Goal: Communication & Community: Participate in discussion

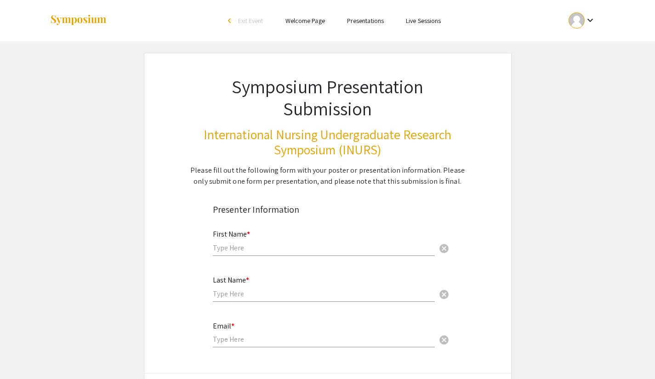
click at [365, 22] on link "Presentations" at bounding box center [365, 21] width 37 height 8
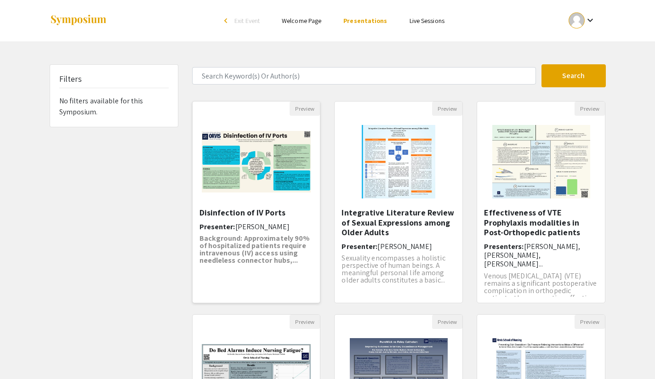
click at [270, 142] on img "Open Presentation <p>Disinfection of IV Ports</p>" at bounding box center [257, 162] width 128 height 80
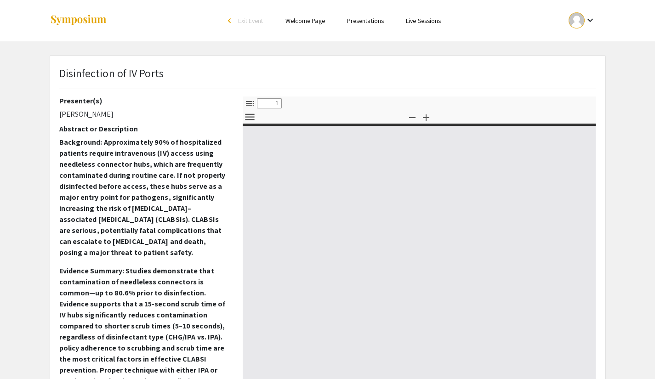
select select "custom"
type input "0"
select select "custom"
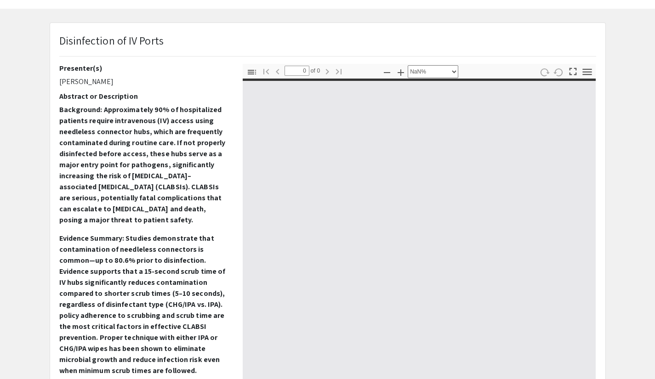
type input "1"
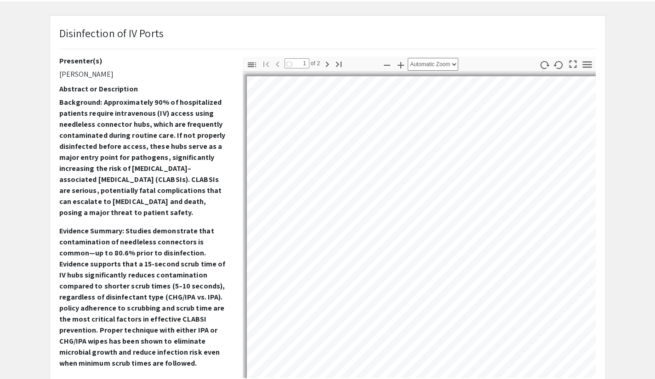
scroll to position [51, 0]
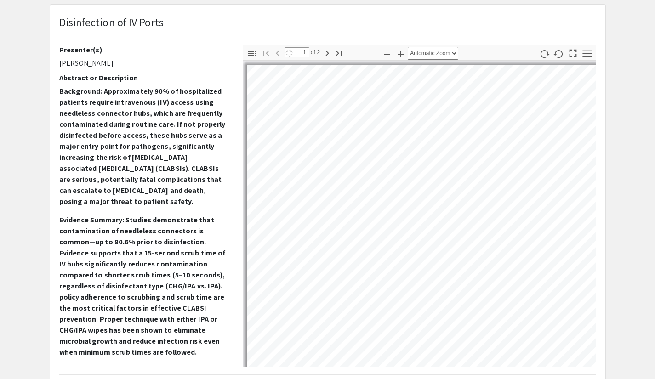
select select "auto"
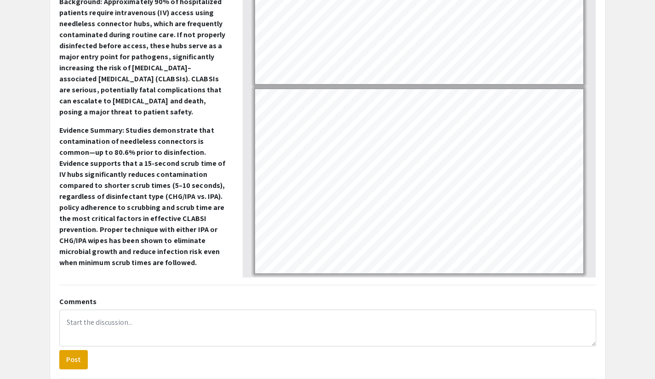
scroll to position [142, 0]
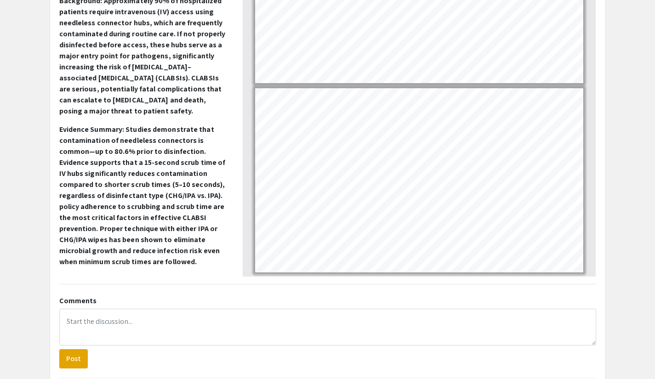
type input "1"
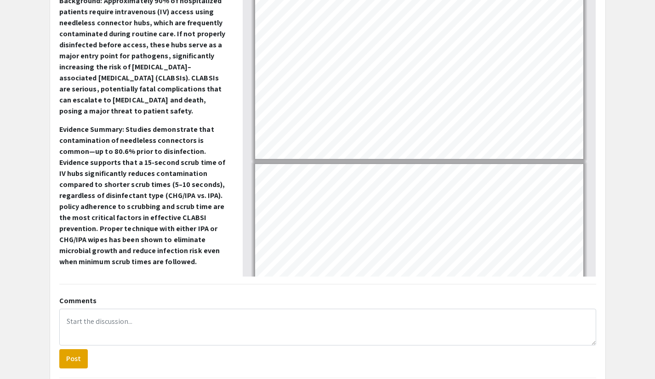
scroll to position [0, 0]
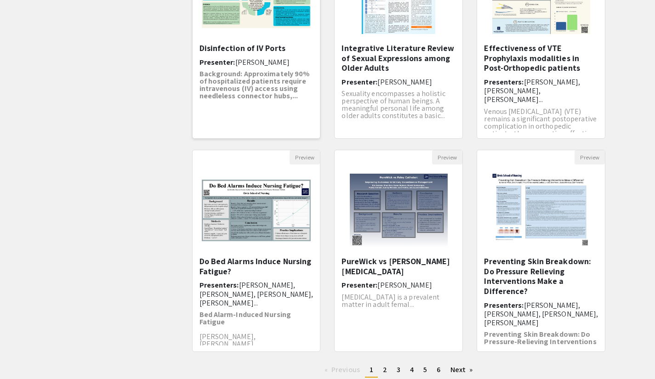
scroll to position [164, 0]
click at [523, 104] on h6 "Presenters: [PERSON_NAME], [PERSON_NAME], [PERSON_NAME]..." at bounding box center [541, 91] width 114 height 27
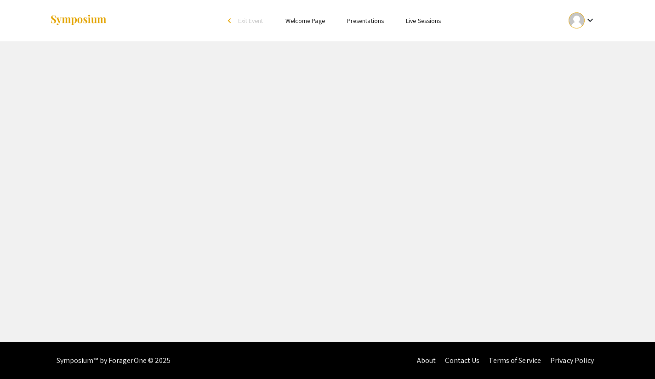
select select "custom"
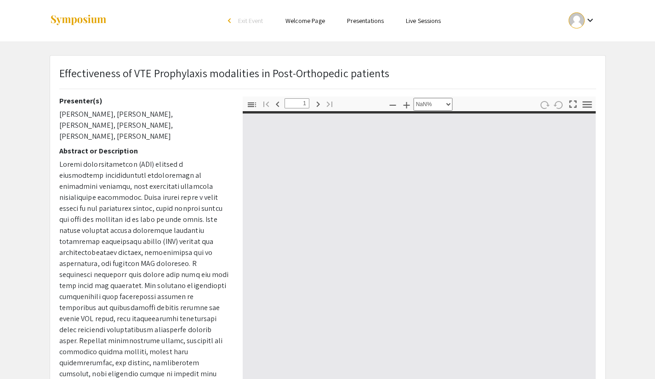
type input "0"
select select "custom"
type input "1"
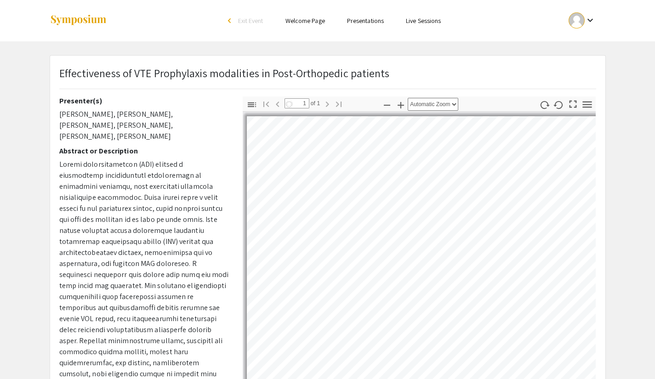
select select "auto"
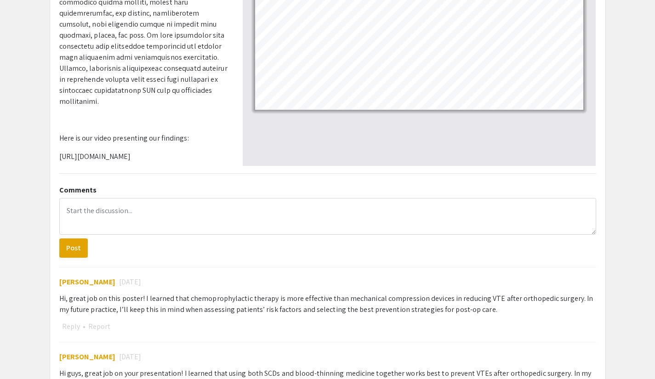
scroll to position [265, 0]
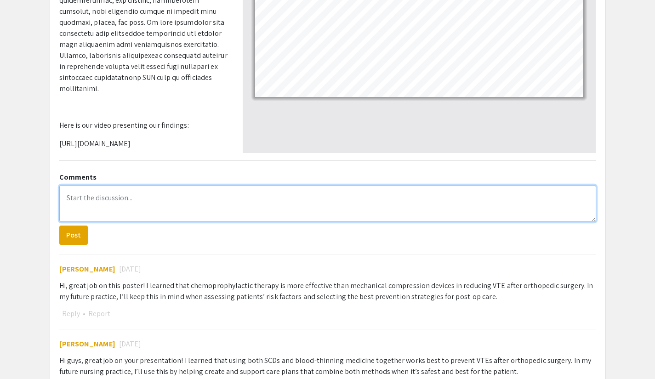
click at [132, 194] on textarea at bounding box center [327, 203] width 537 height 37
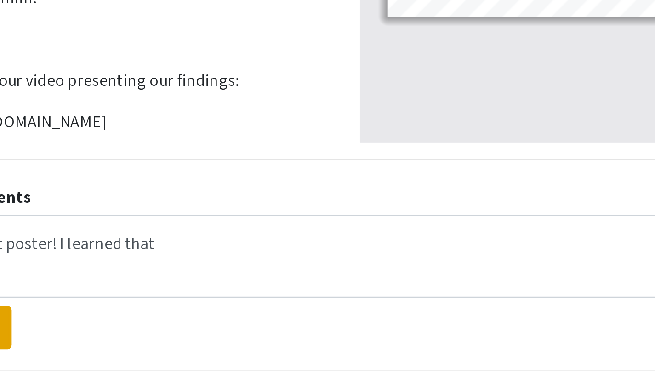
scroll to position [145, 0]
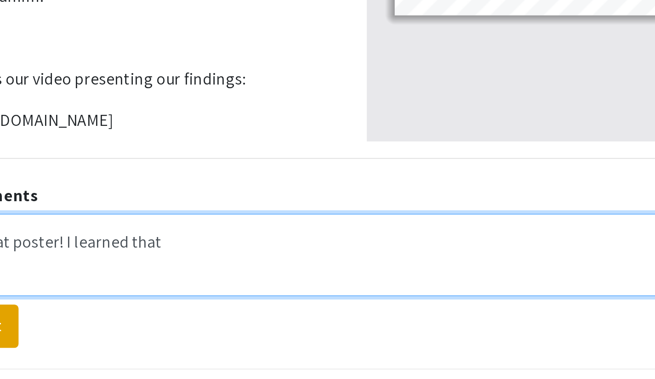
click at [190, 334] on textarea "Great poster! I learned that" at bounding box center [327, 324] width 537 height 37
type textarea "Great poster! I learned that mechanical"
select select "custom"
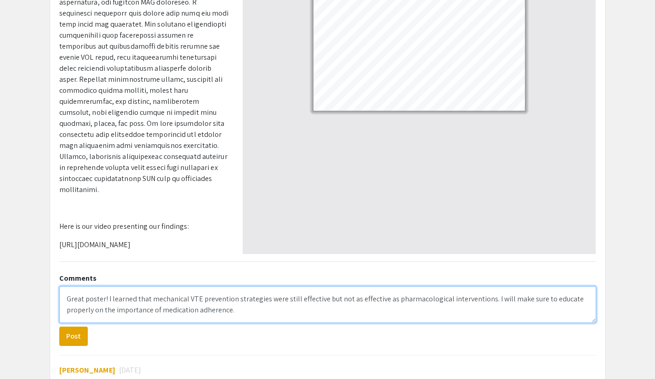
scroll to position [164, 0]
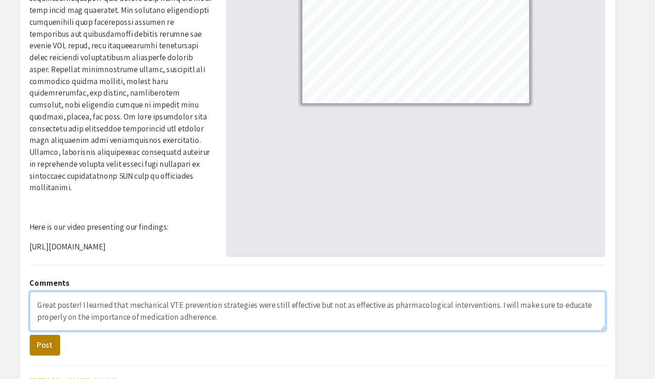
type textarea "Great poster! I learned that mechanical VTE prevention strategies were still ef…"
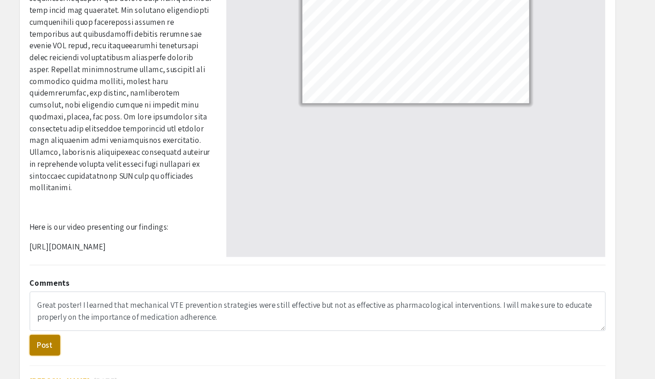
click at [79, 336] on button "Post" at bounding box center [73, 336] width 28 height 19
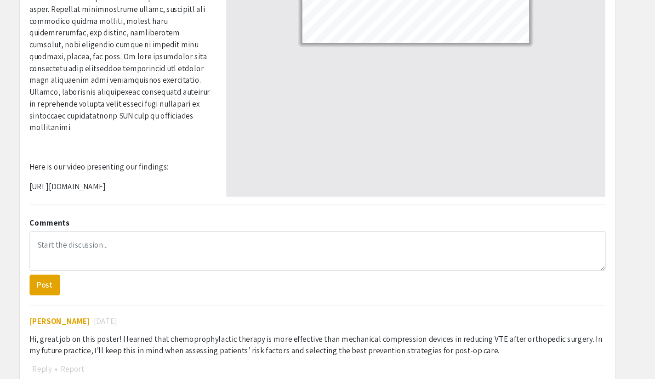
scroll to position [0, 0]
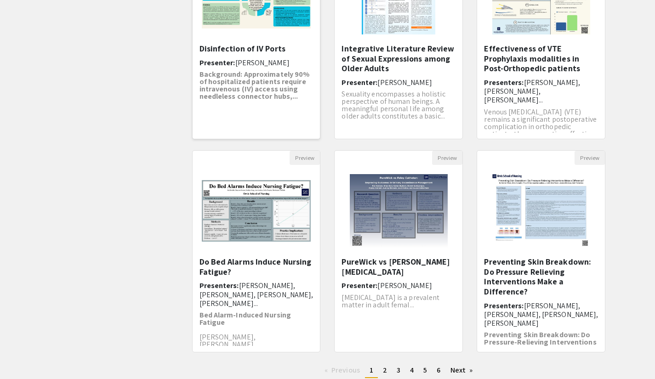
scroll to position [230, 0]
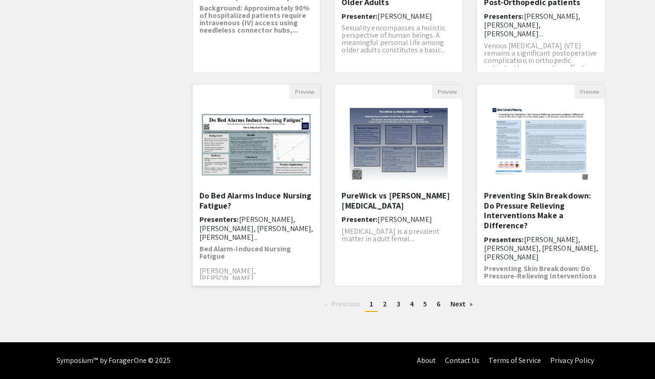
click at [303, 142] on img "Open Presentation <p>Do Bed Alarms Induce Nursing Fatigue?</p>" at bounding box center [257, 145] width 128 height 80
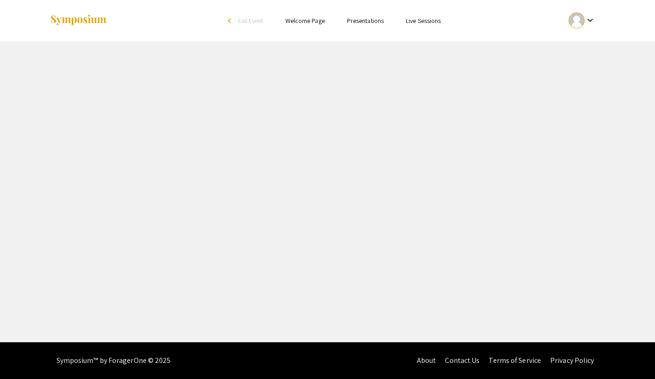
select select "custom"
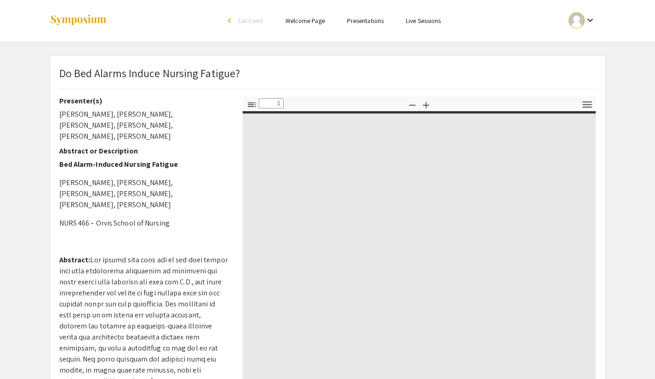
type input "0"
select select "custom"
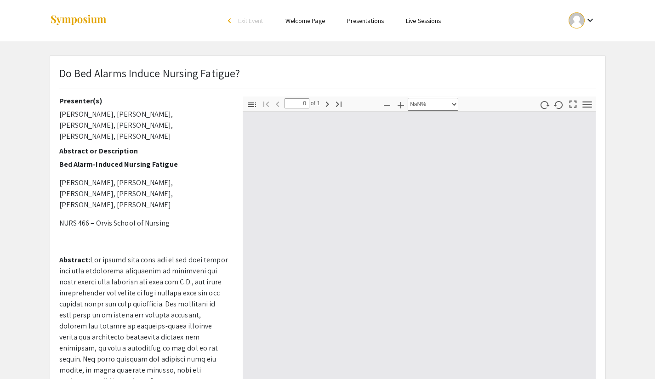
type input "1"
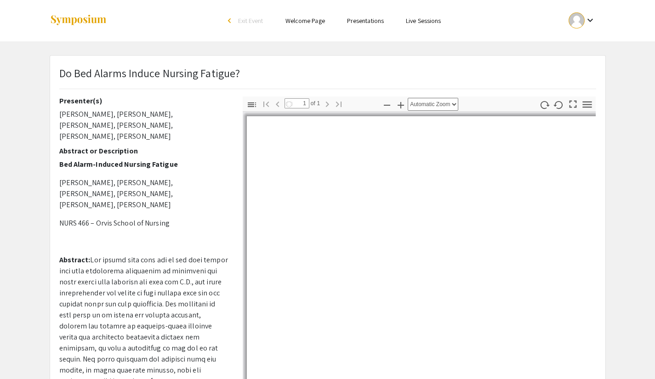
select select "auto"
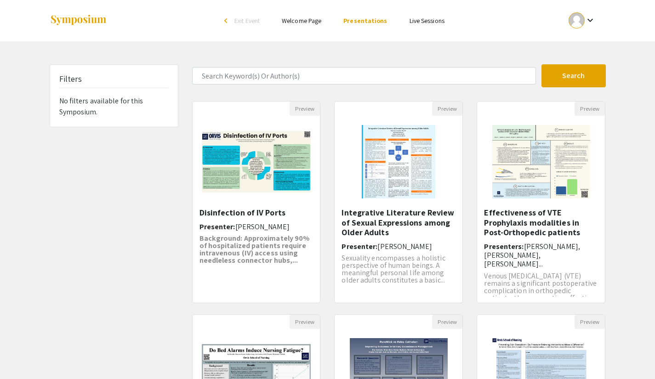
scroll to position [230, 0]
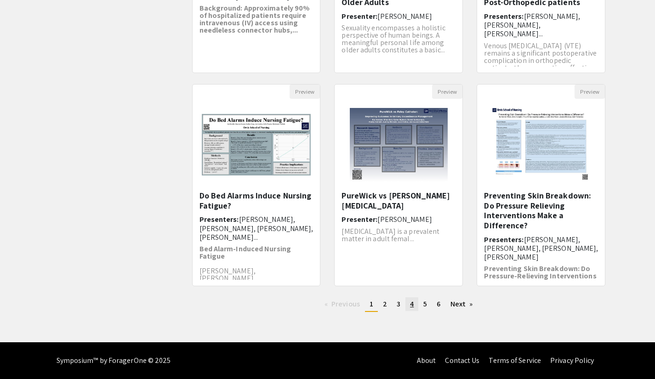
click at [412, 306] on span "4" at bounding box center [412, 304] width 4 height 10
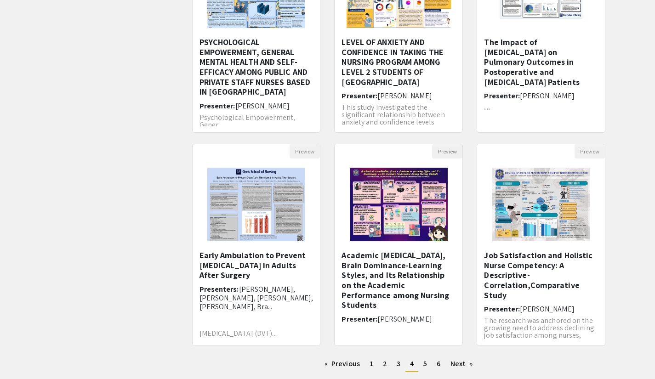
scroll to position [230, 0]
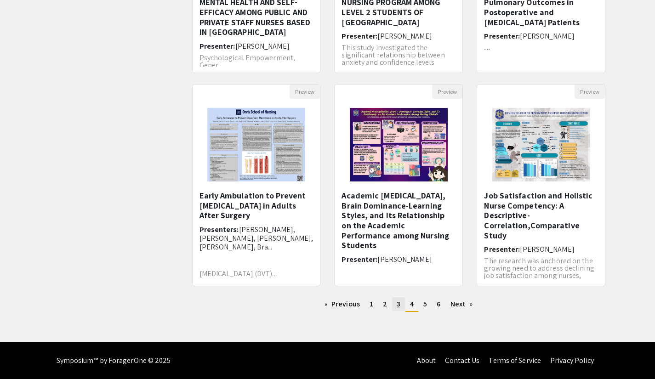
click at [398, 304] on span "3" at bounding box center [399, 304] width 4 height 10
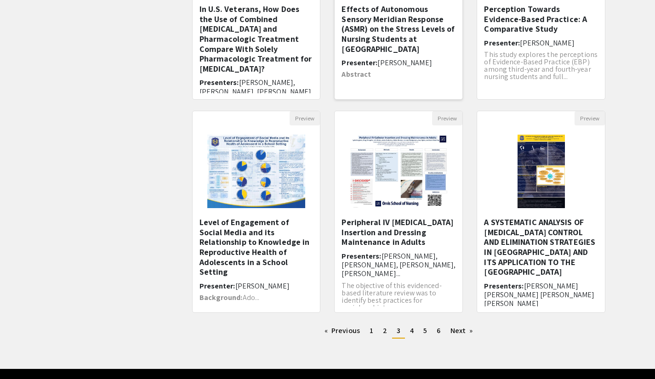
scroll to position [204, 0]
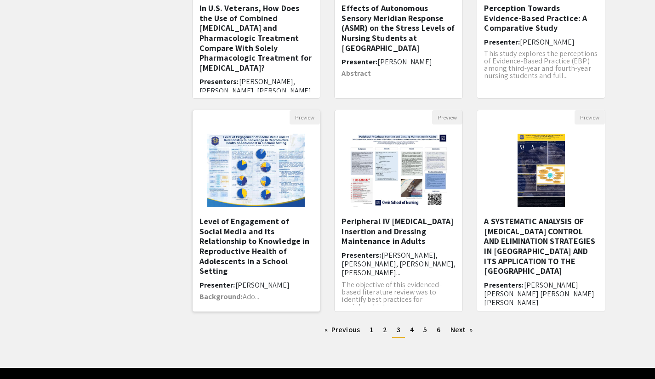
click at [253, 233] on h5 "Level of Engagement of Social Media and its Relationship to Knowledge in Reprod…" at bounding box center [256, 246] width 114 height 60
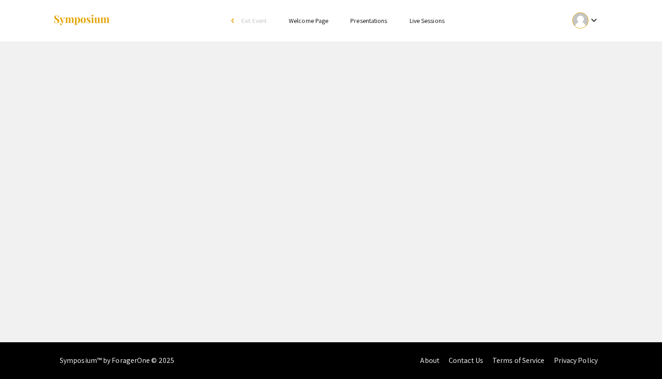
select select "custom"
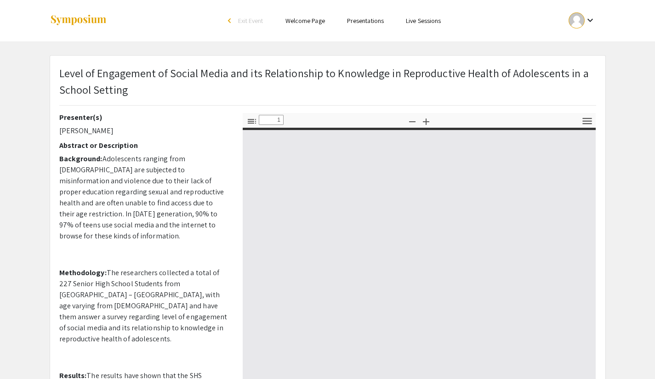
type input "0"
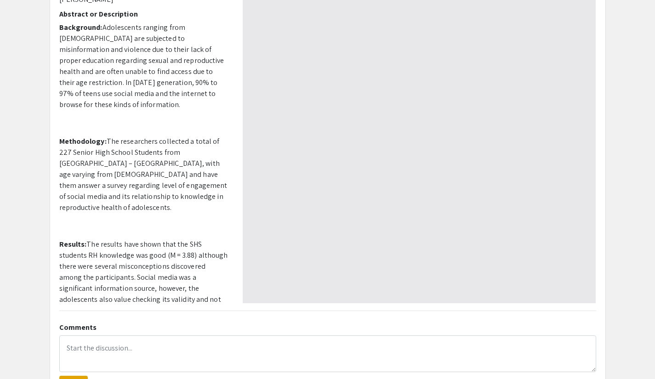
select select "auto"
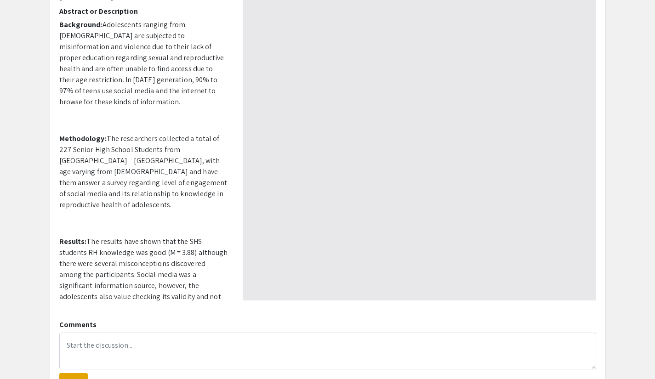
type input "1"
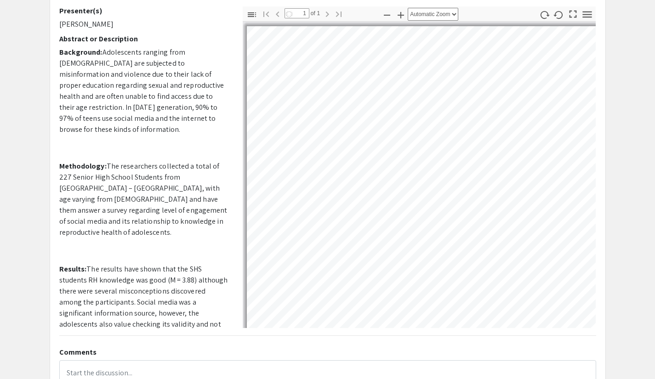
scroll to position [101, 0]
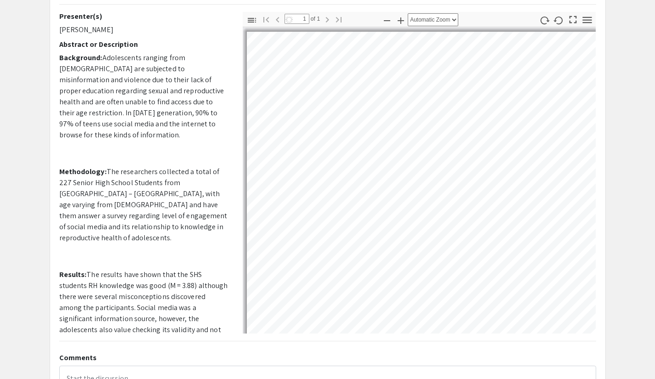
select select "auto"
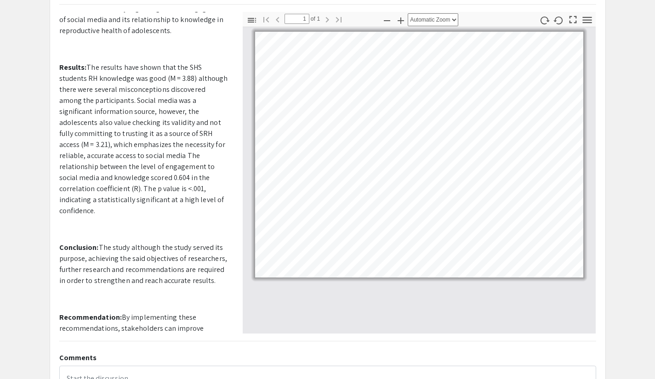
scroll to position [244, 0]
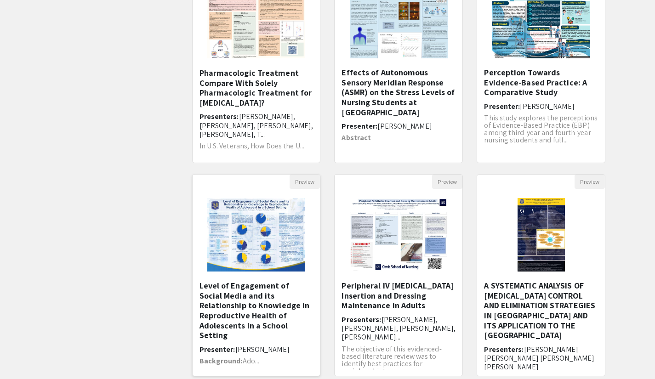
scroll to position [230, 0]
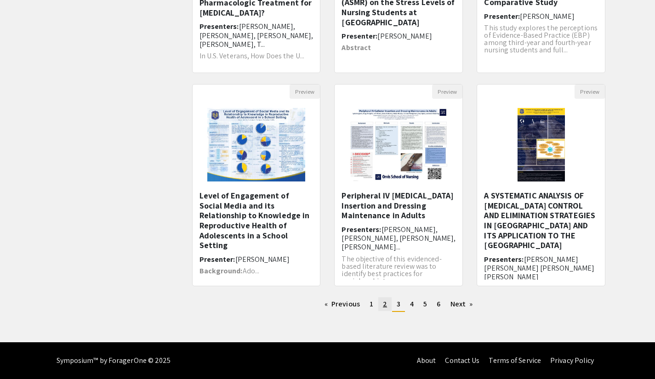
click at [381, 305] on link "page 2" at bounding box center [384, 304] width 13 height 14
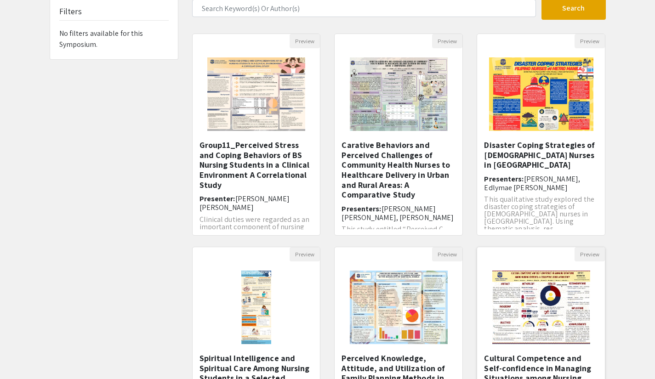
scroll to position [67, 0]
click at [288, 161] on h5 "Group11_Perceived Stress and Coping Behaviors of BS Nursing Students in a Clini…" at bounding box center [256, 166] width 114 height 50
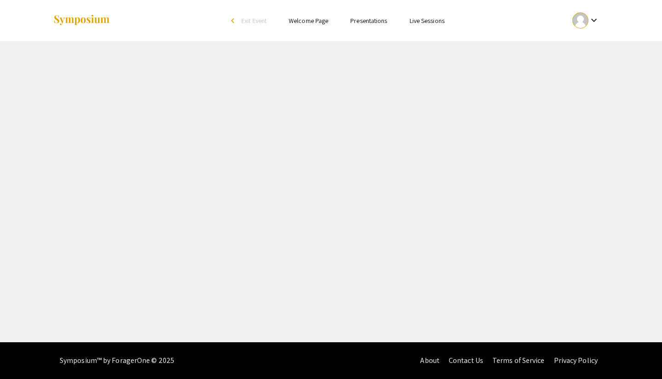
select select "custom"
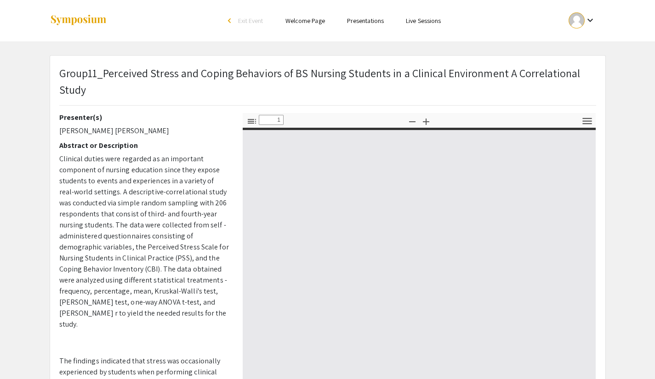
type input "0"
select select "auto"
type input "1"
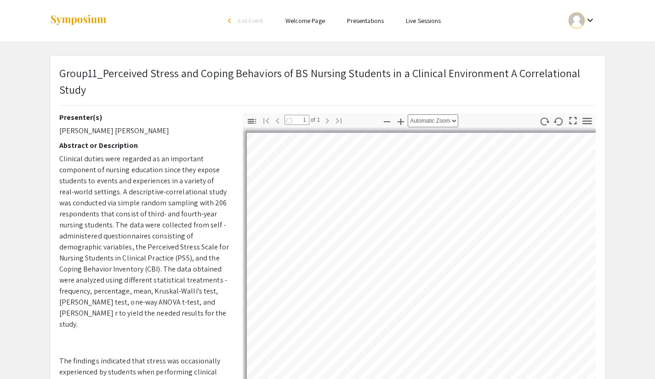
select select "auto"
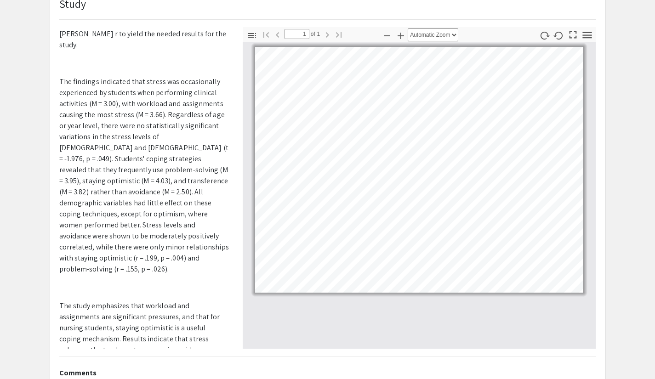
scroll to position [208, 0]
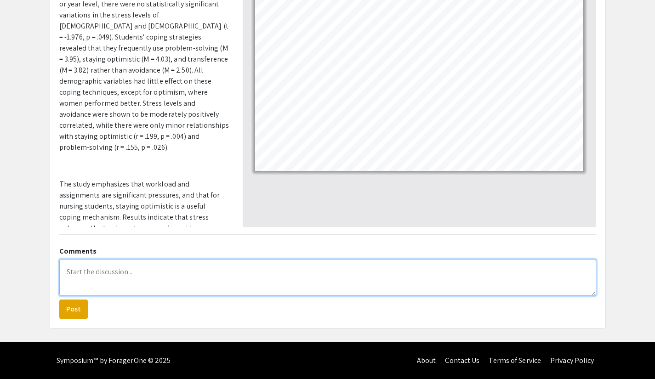
click at [115, 262] on textarea at bounding box center [327, 277] width 537 height 37
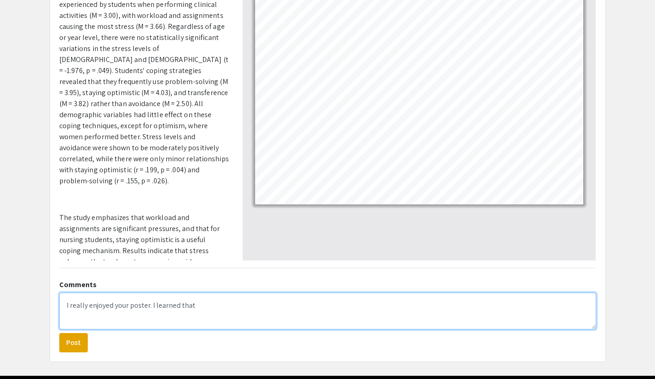
scroll to position [174, 0]
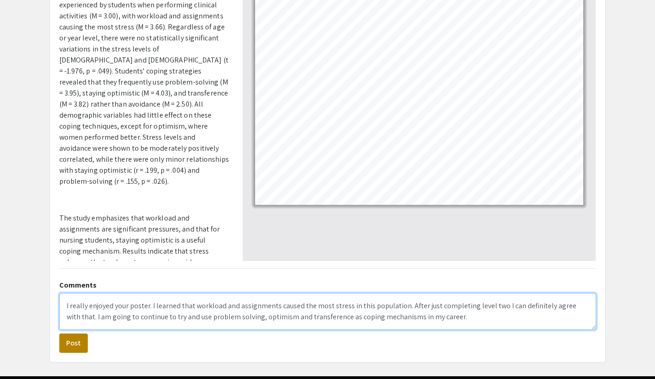
type textarea "I really enjoyed your poster. I learned that workload and assignments caused th…"
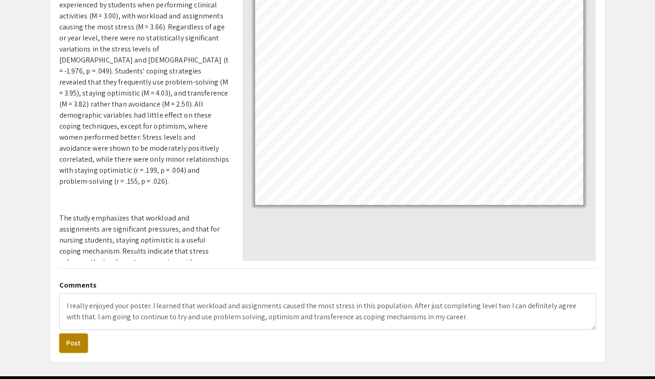
click at [76, 345] on button "Post" at bounding box center [73, 343] width 28 height 19
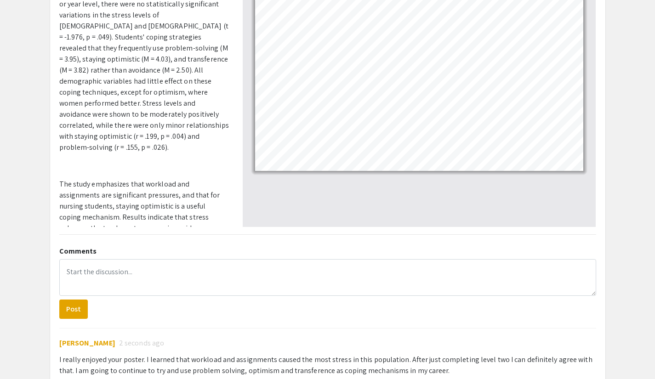
scroll to position [283, 0]
